Goal: Find contact information: Find contact information

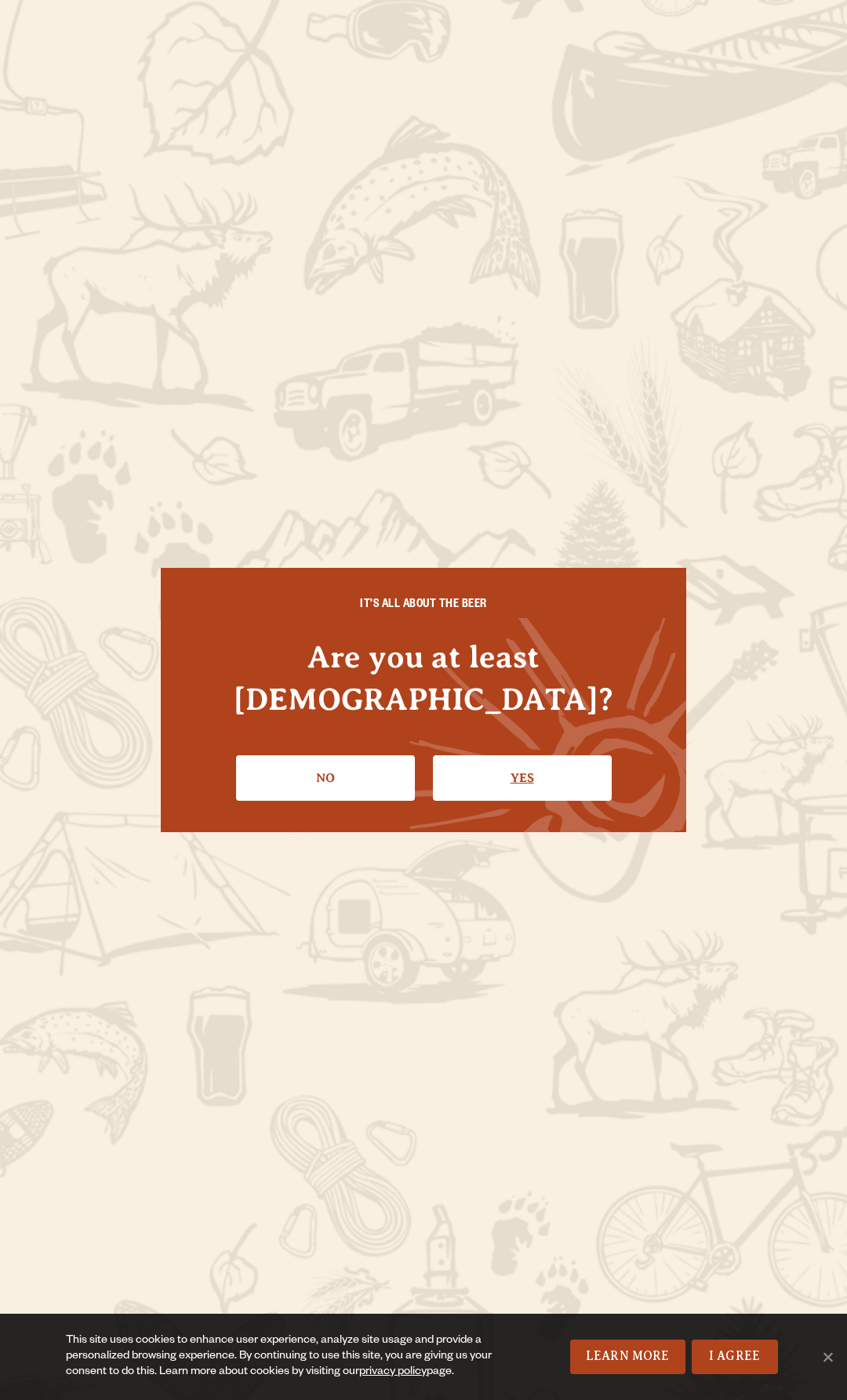
click at [475, 755] on link "Yes" at bounding box center [522, 778] width 179 height 46
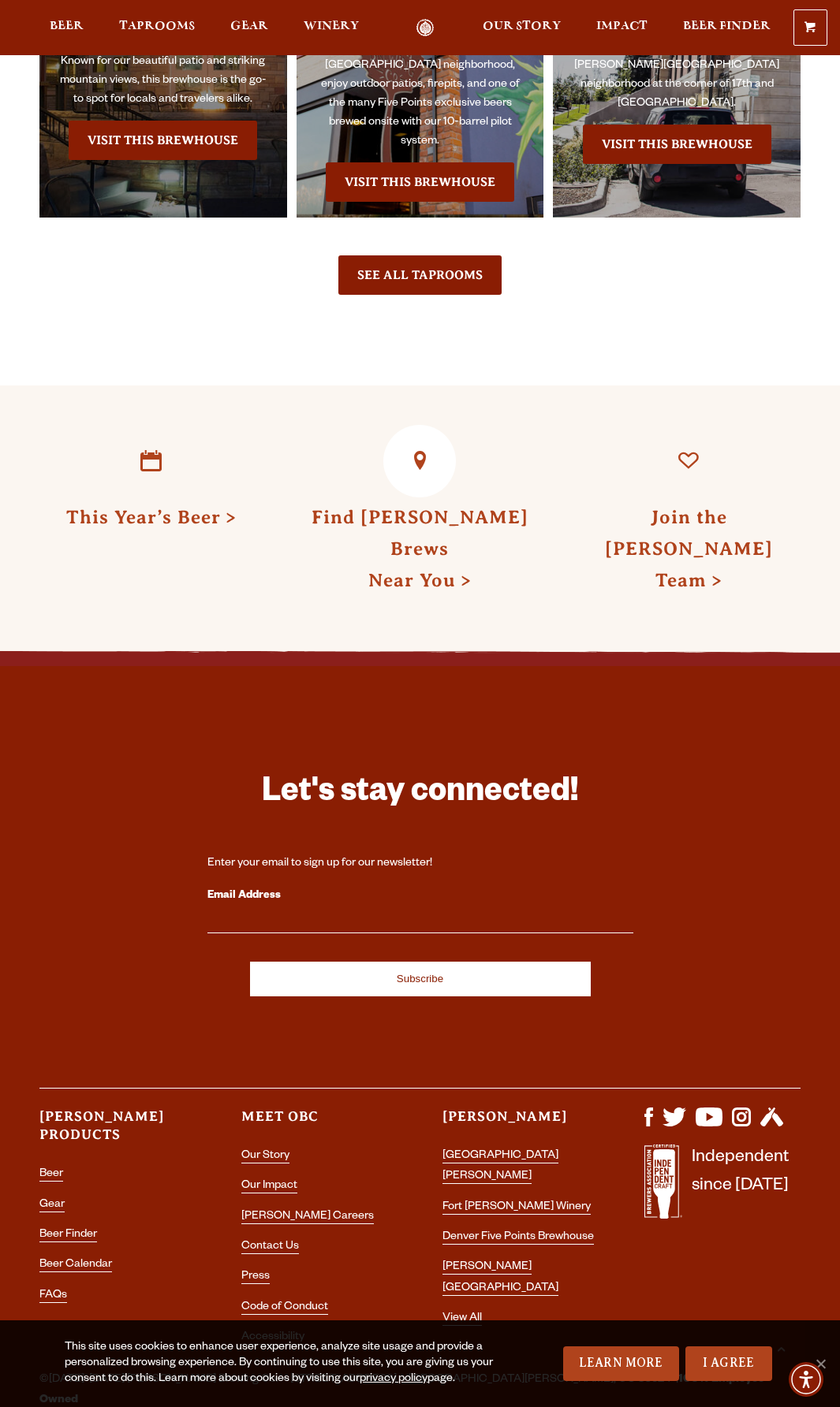
scroll to position [3263, 0]
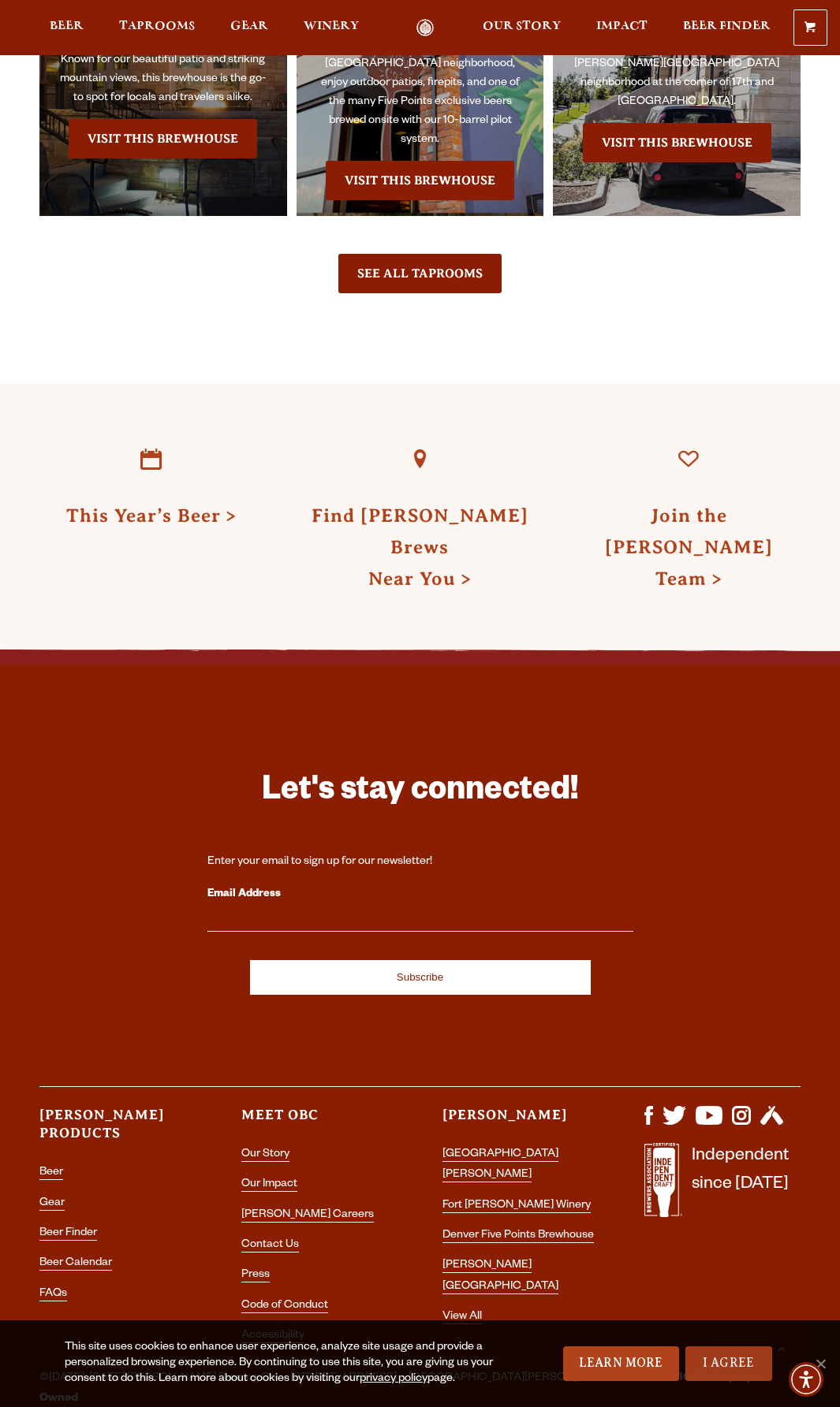
click at [740, 1363] on link "I Agree" at bounding box center [728, 1364] width 87 height 35
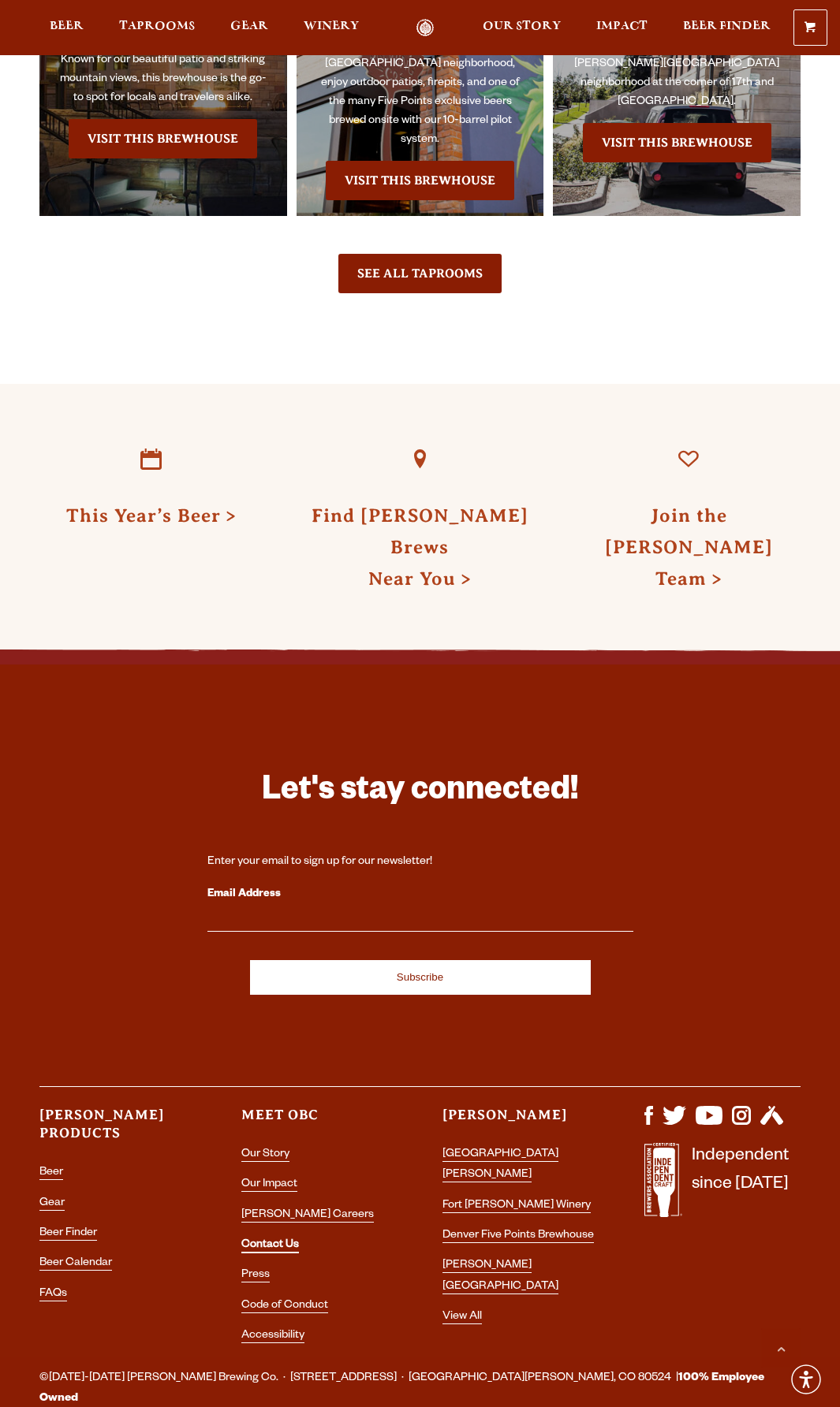
click at [271, 1239] on link "Contact Us" at bounding box center [269, 1246] width 57 height 14
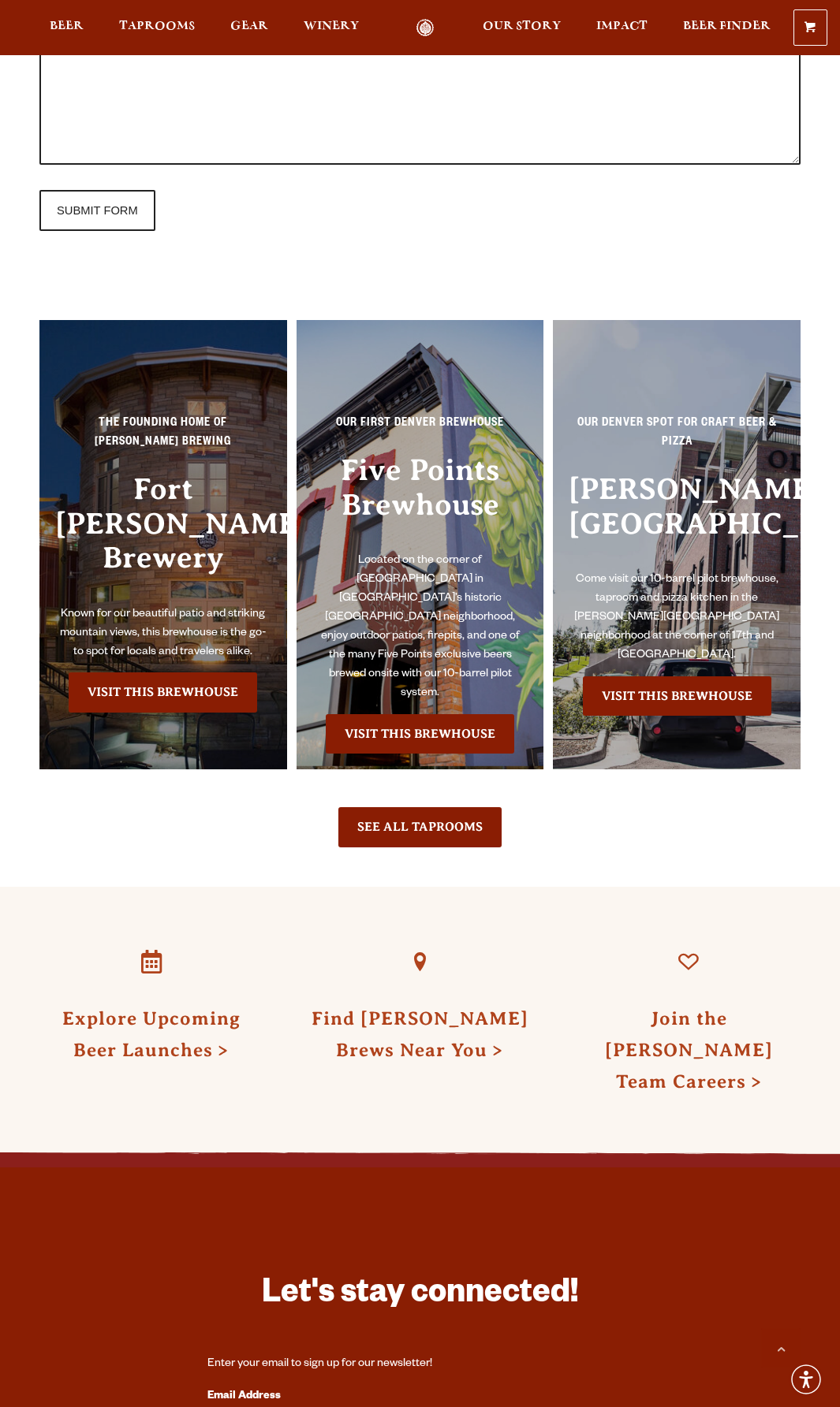
scroll to position [1892, 0]
